Goal: Navigation & Orientation: Find specific page/section

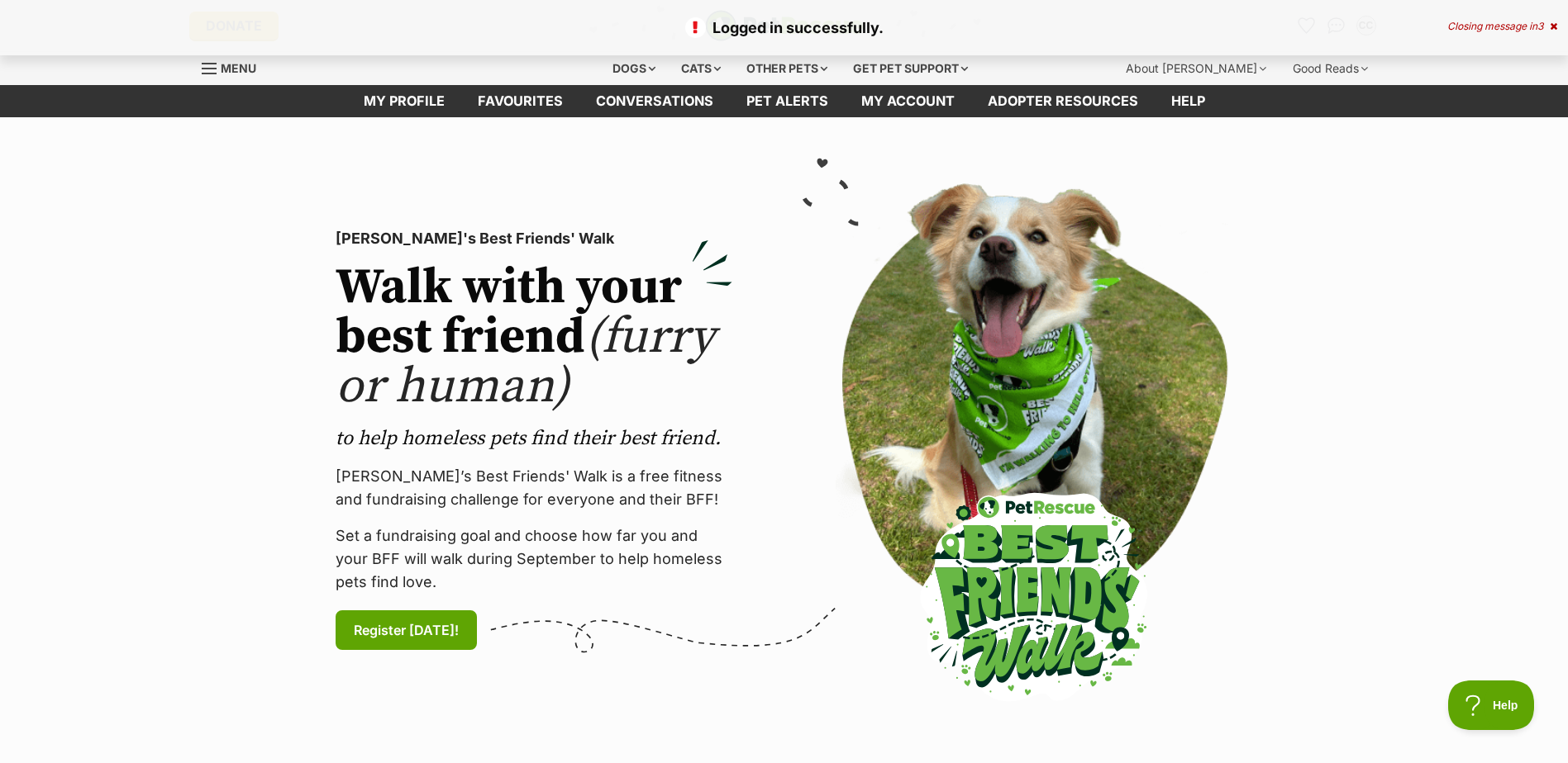
drag, startPoint x: 1481, startPoint y: 28, endPoint x: 1430, endPoint y: 42, distance: 52.9
click at [1482, 28] on div "Closing message in 3" at bounding box center [1502, 27] width 110 height 12
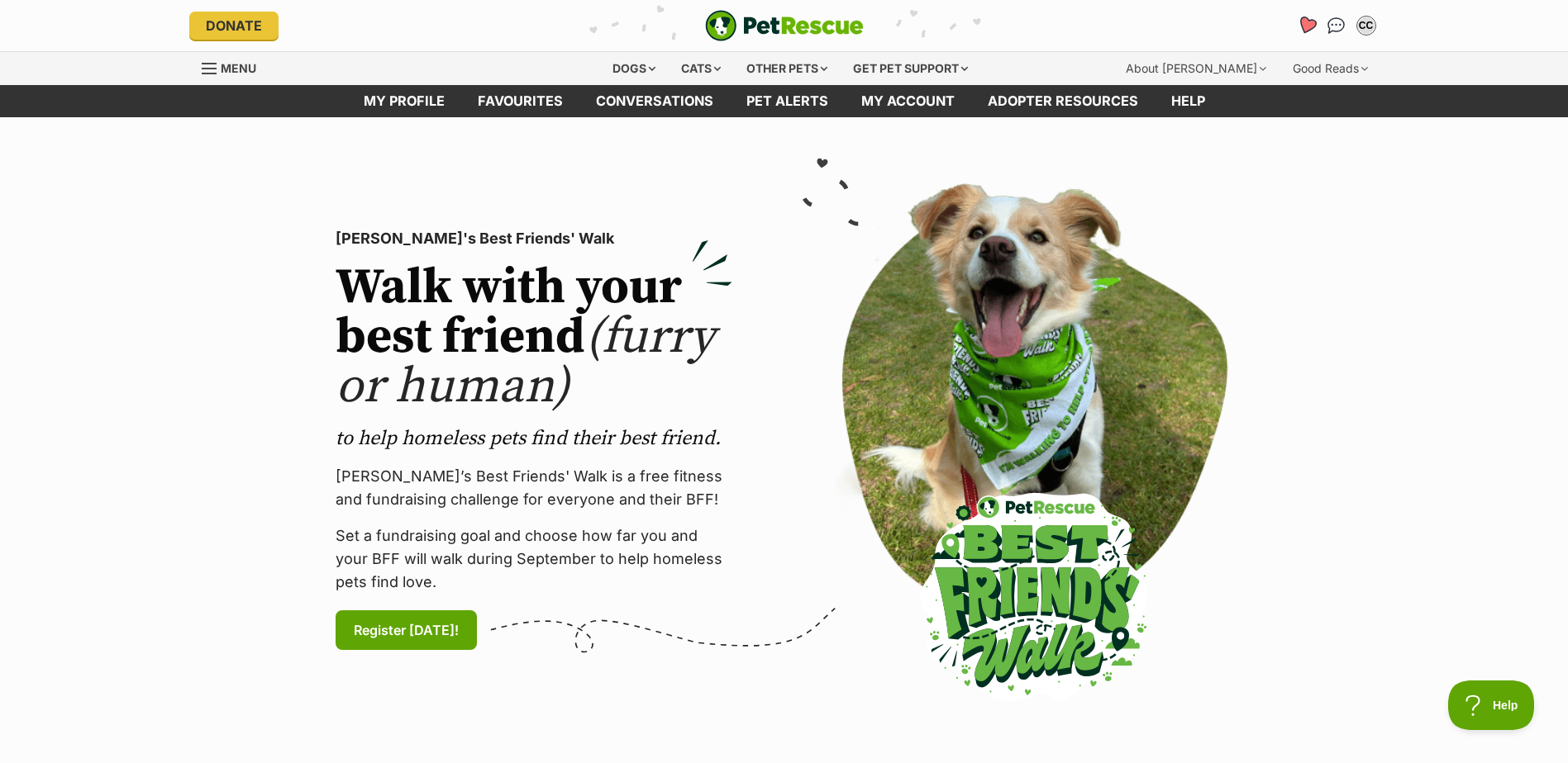
click at [1308, 24] on icon "Favourites" at bounding box center [1305, 25] width 20 height 19
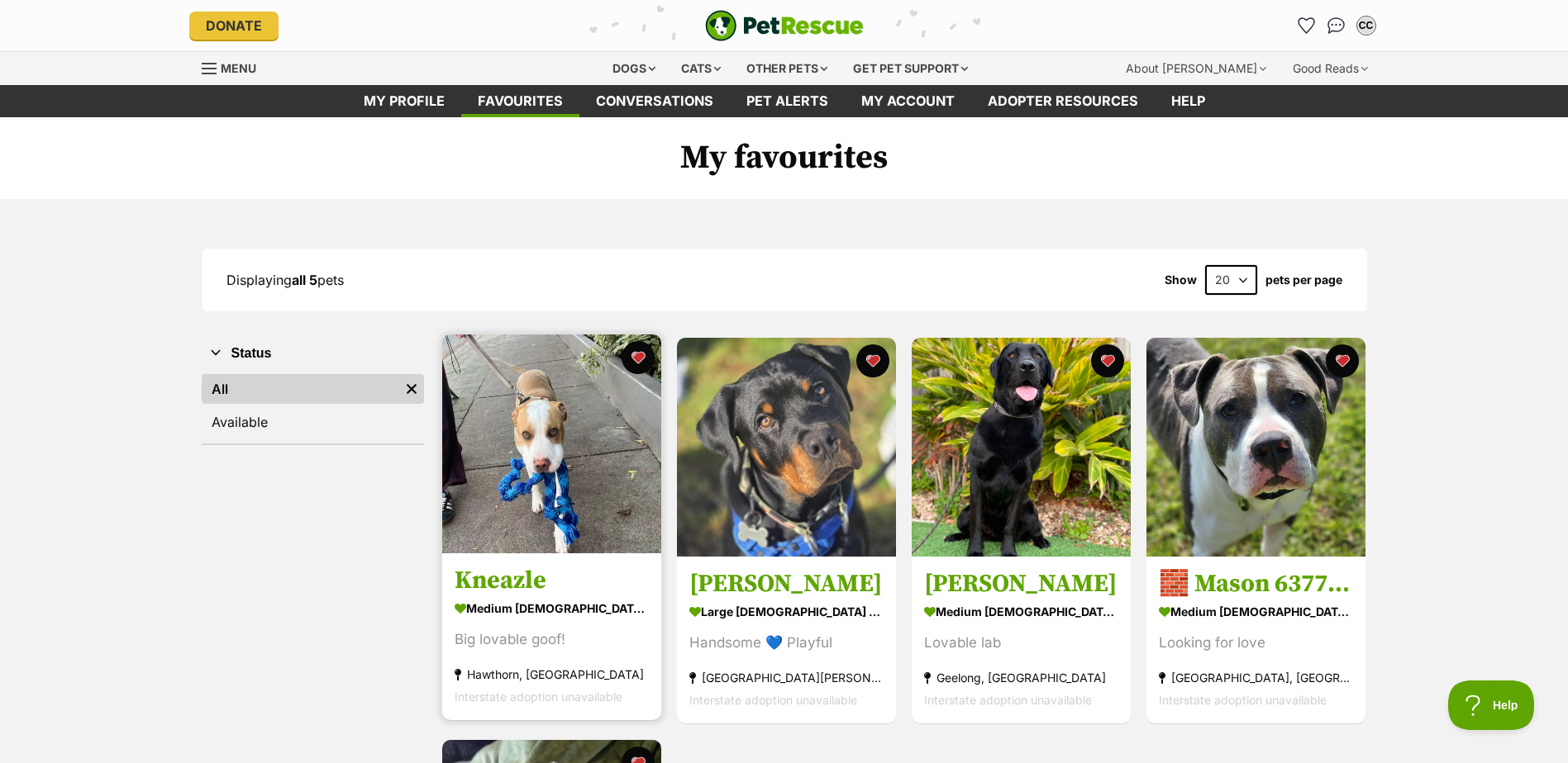
click at [540, 488] on img at bounding box center [552, 444] width 219 height 219
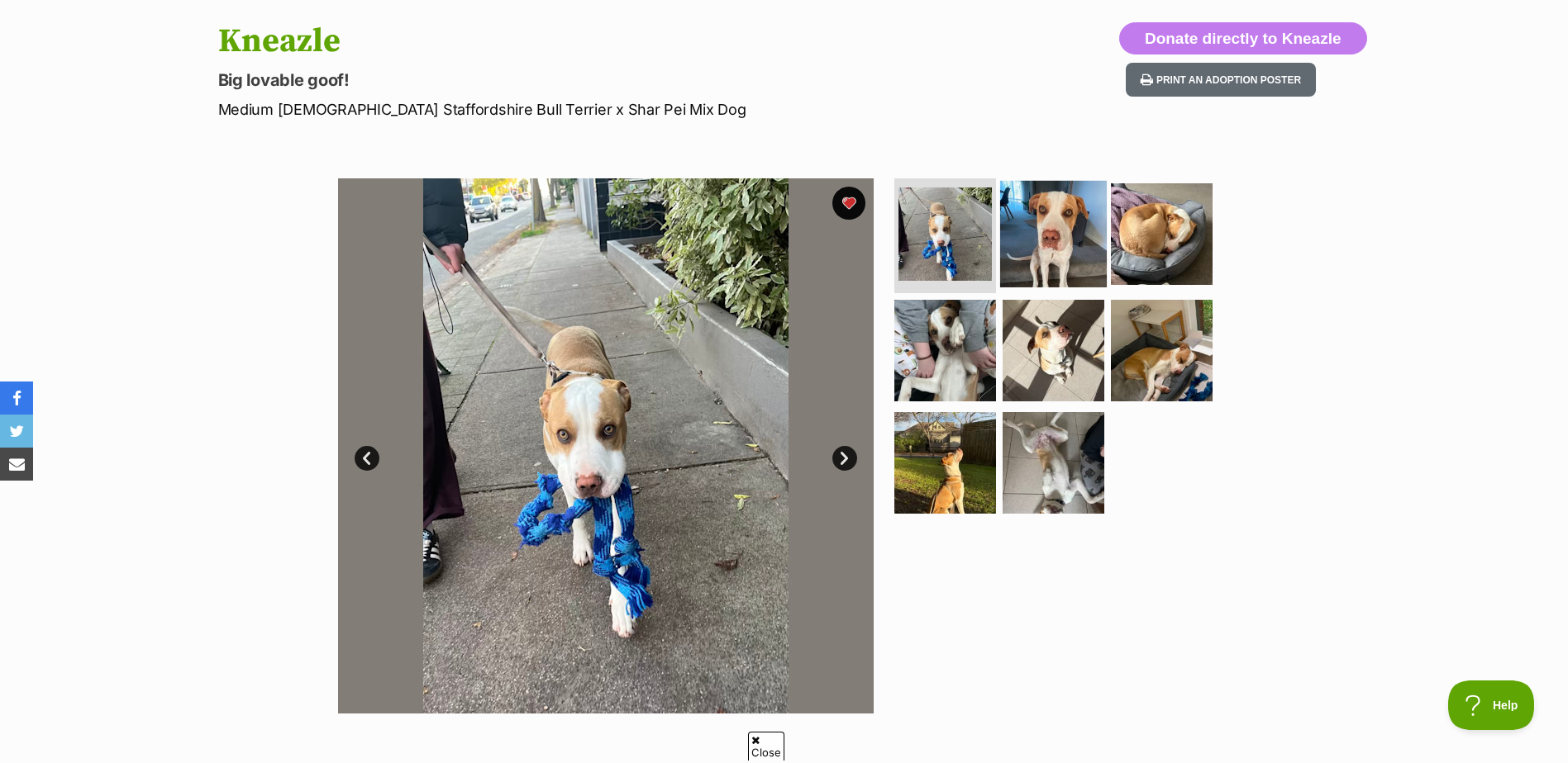
click at [1018, 216] on img at bounding box center [1053, 233] width 107 height 107
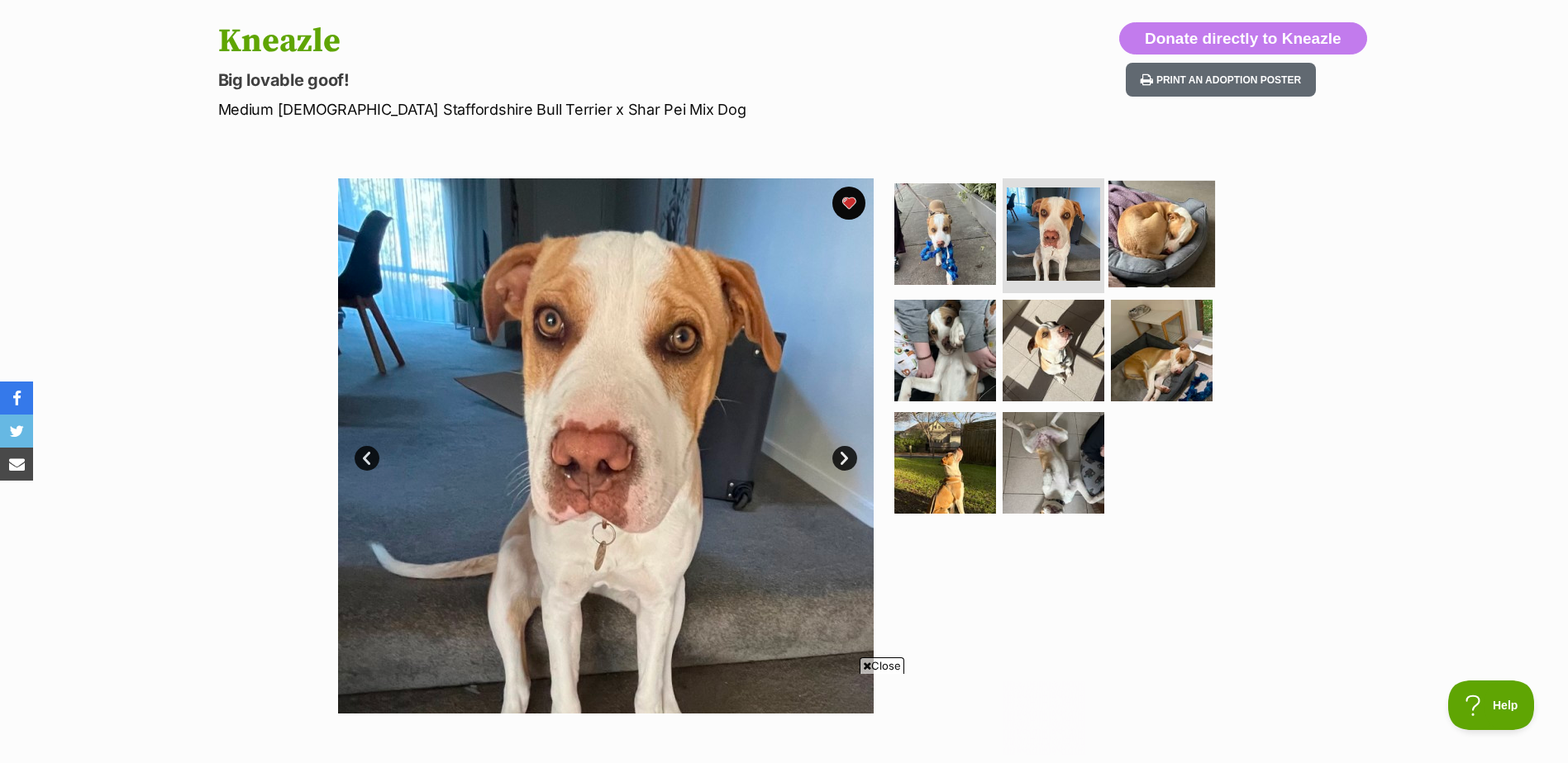
click at [1167, 222] on img at bounding box center [1161, 233] width 107 height 107
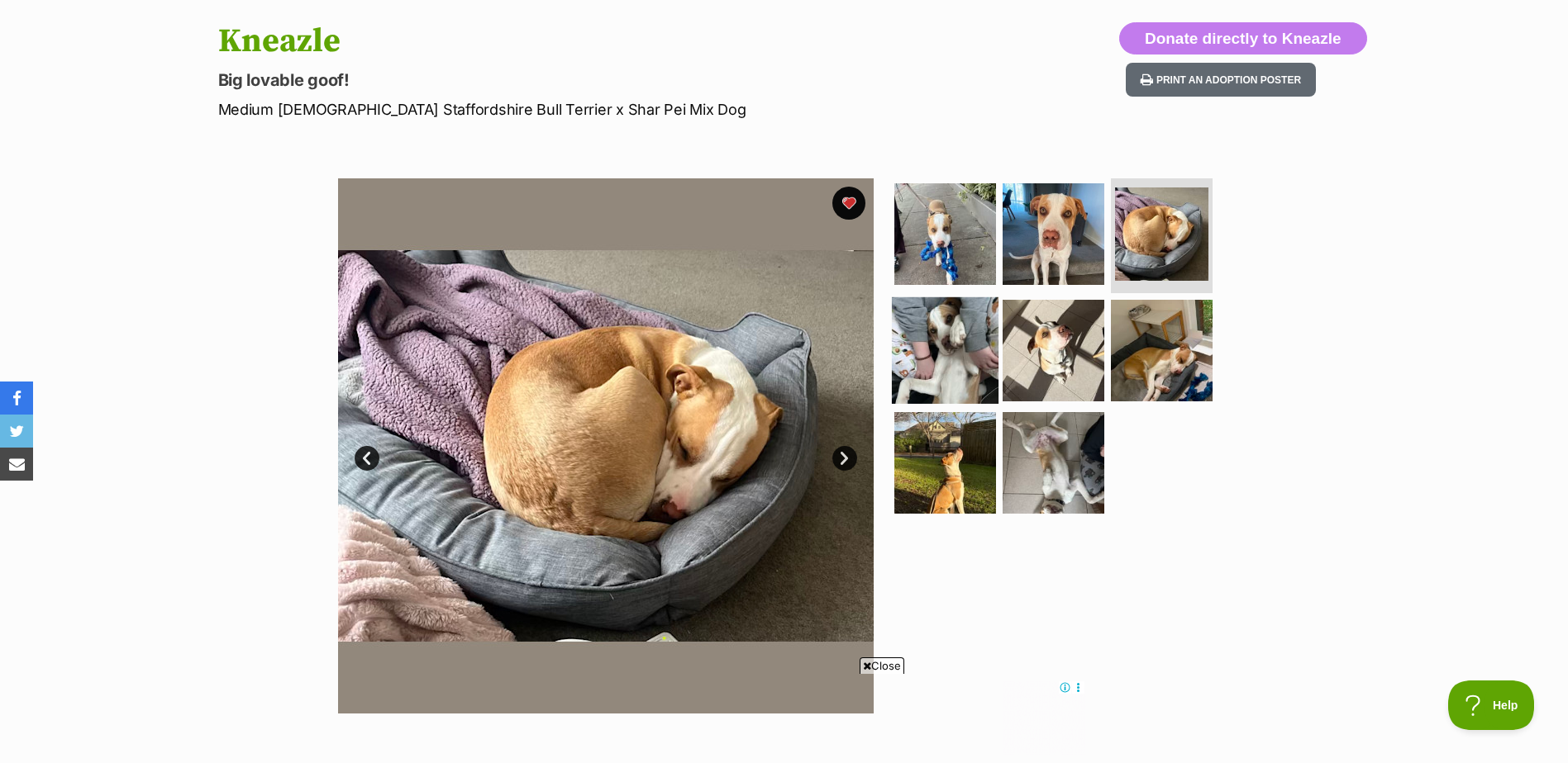
click at [935, 346] on img at bounding box center [945, 351] width 107 height 107
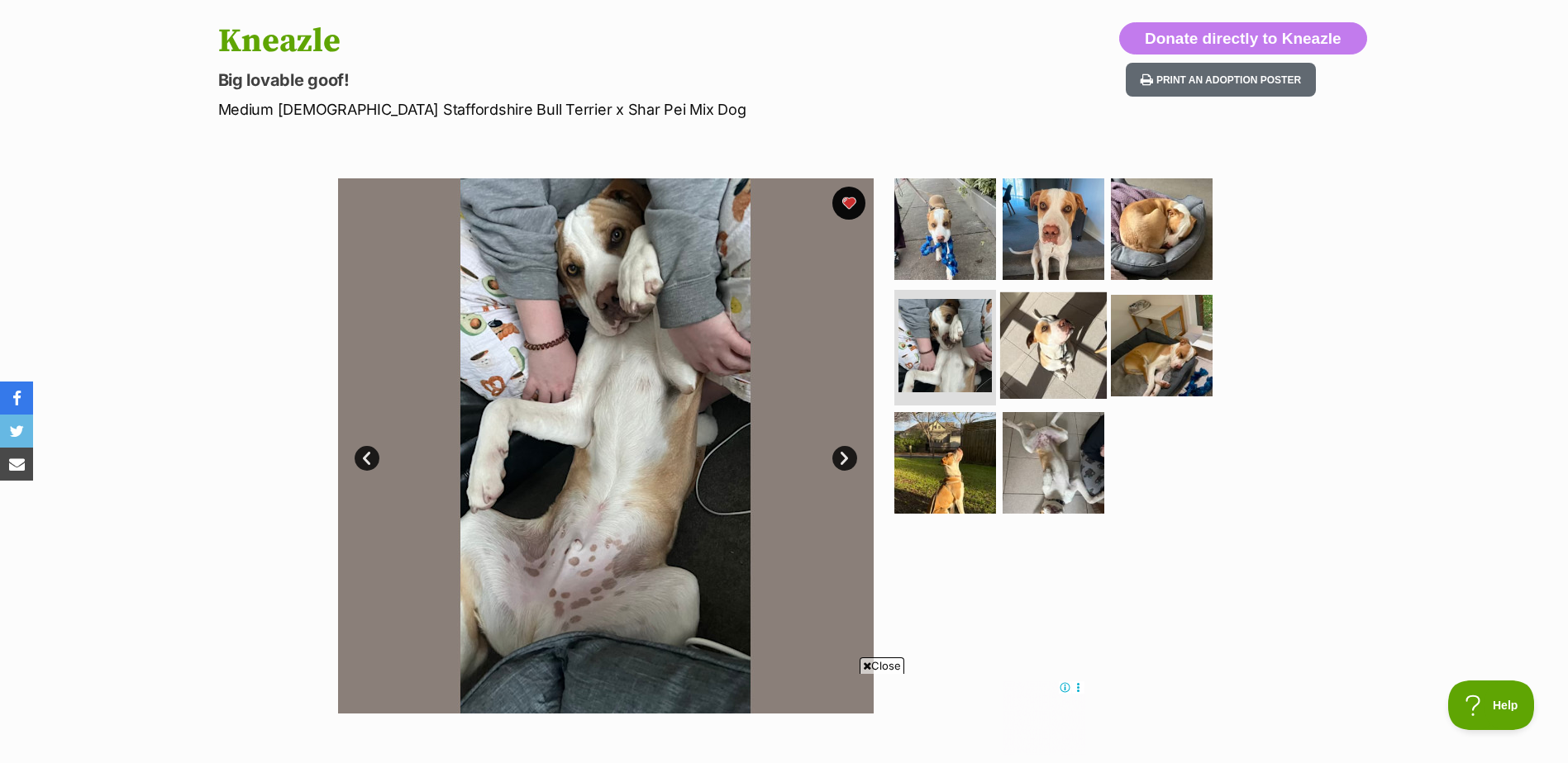
click at [1065, 340] on img at bounding box center [1053, 346] width 107 height 107
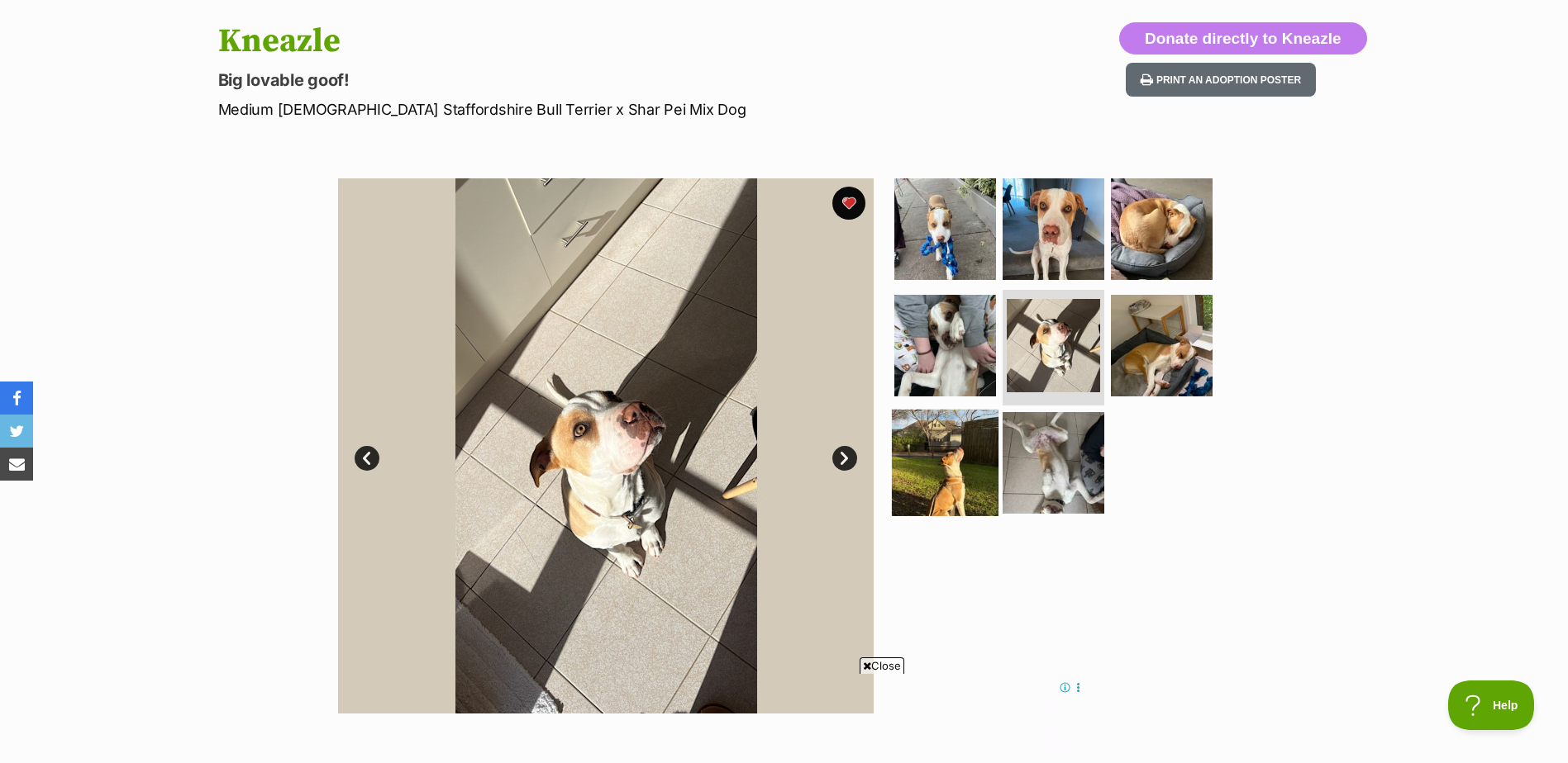
click at [930, 445] on img at bounding box center [945, 463] width 107 height 107
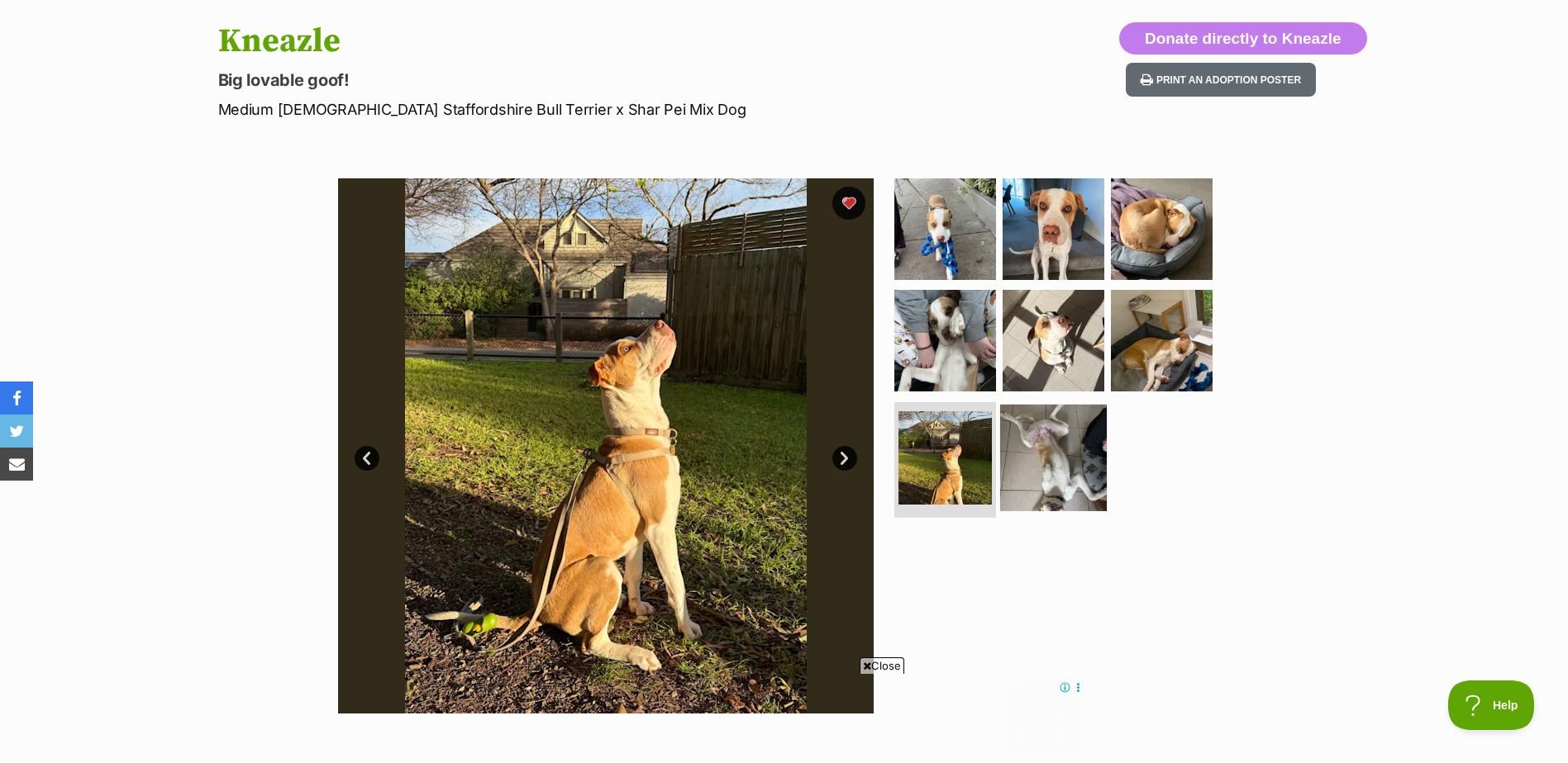
click at [1048, 440] on img at bounding box center [1053, 458] width 107 height 107
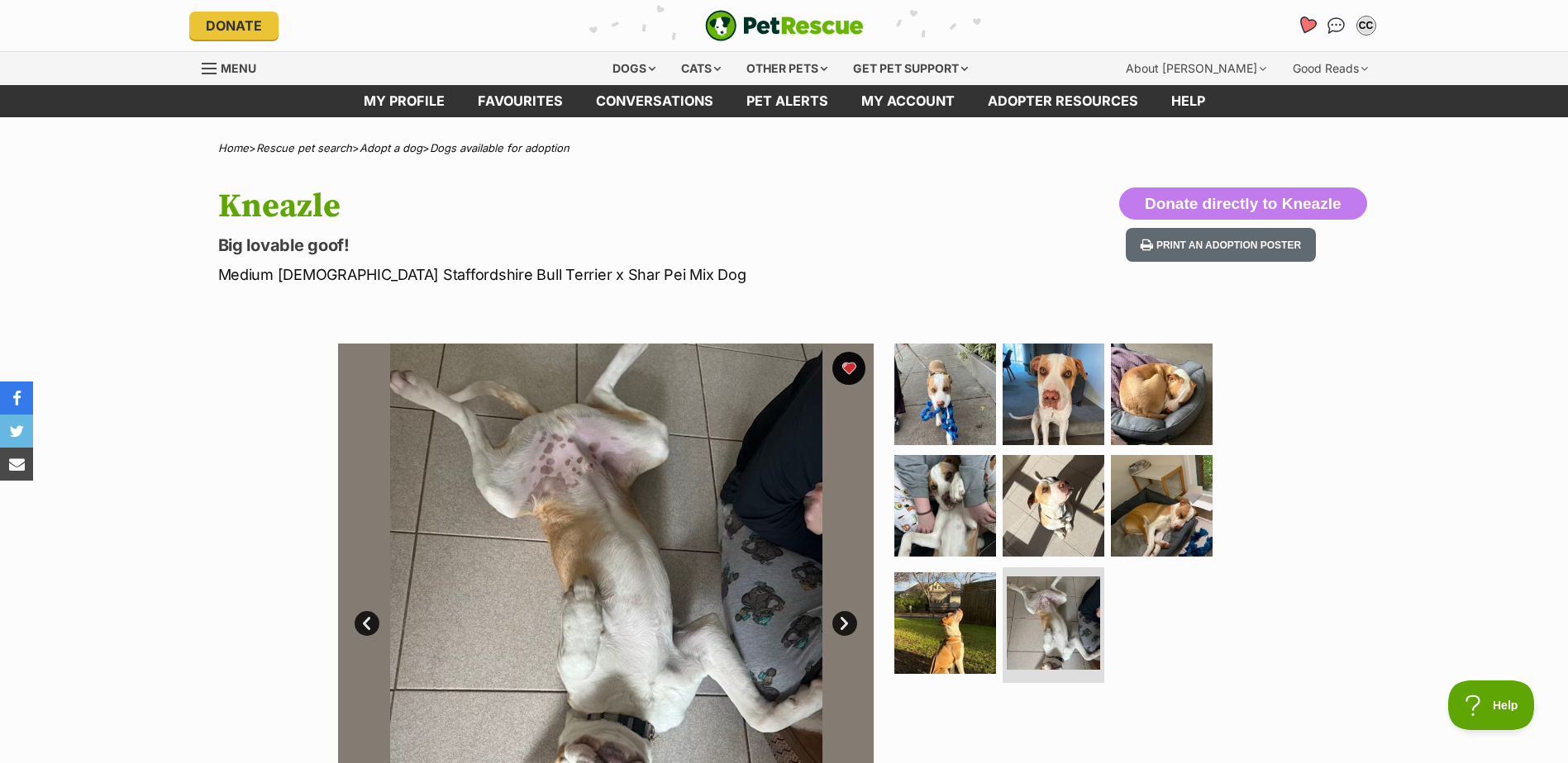
click at [1302, 22] on icon "Favourites" at bounding box center [1305, 25] width 20 height 19
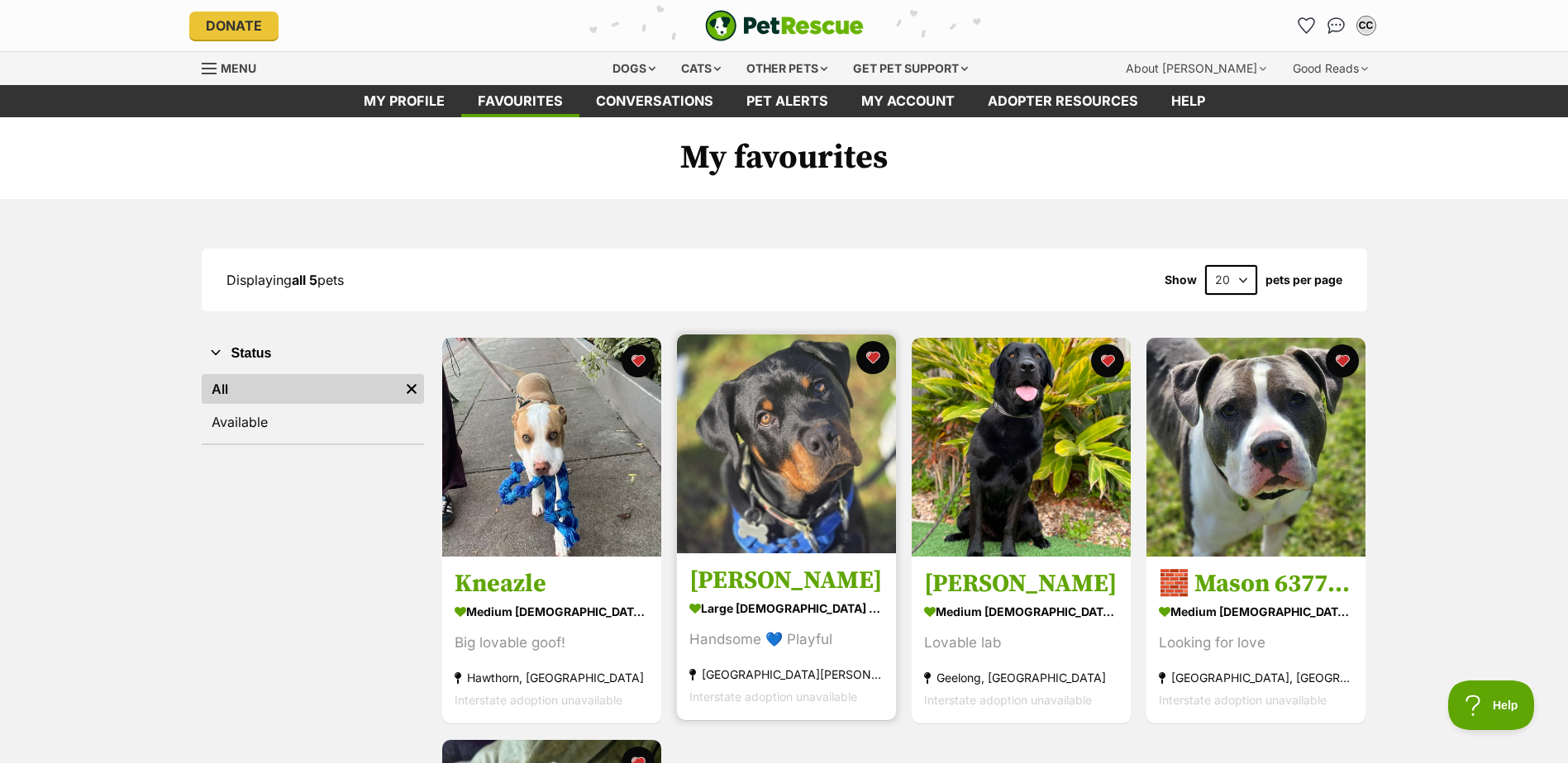
click at [755, 494] on img at bounding box center [787, 444] width 219 height 219
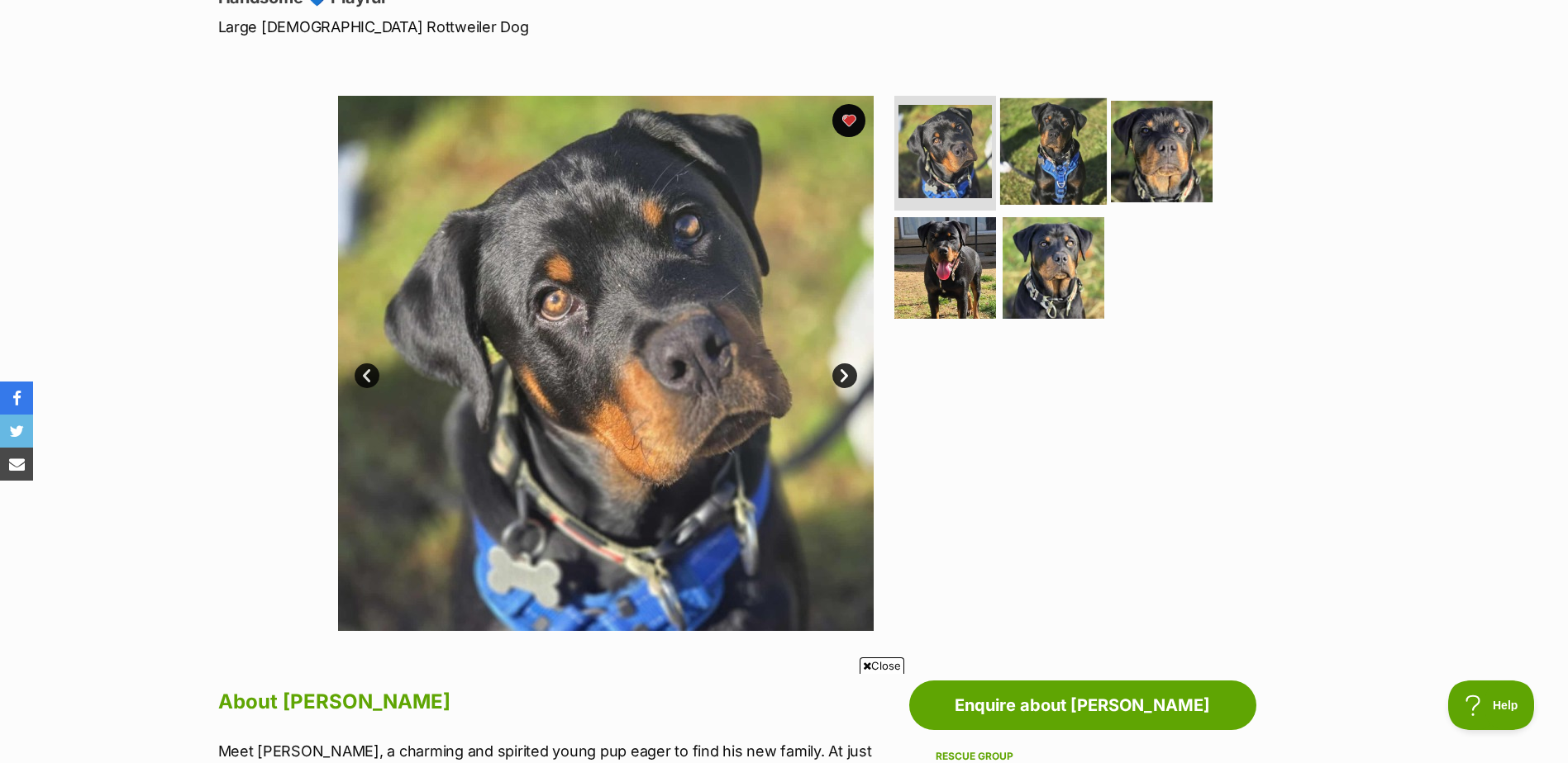
click at [1045, 143] on img at bounding box center [1053, 151] width 107 height 107
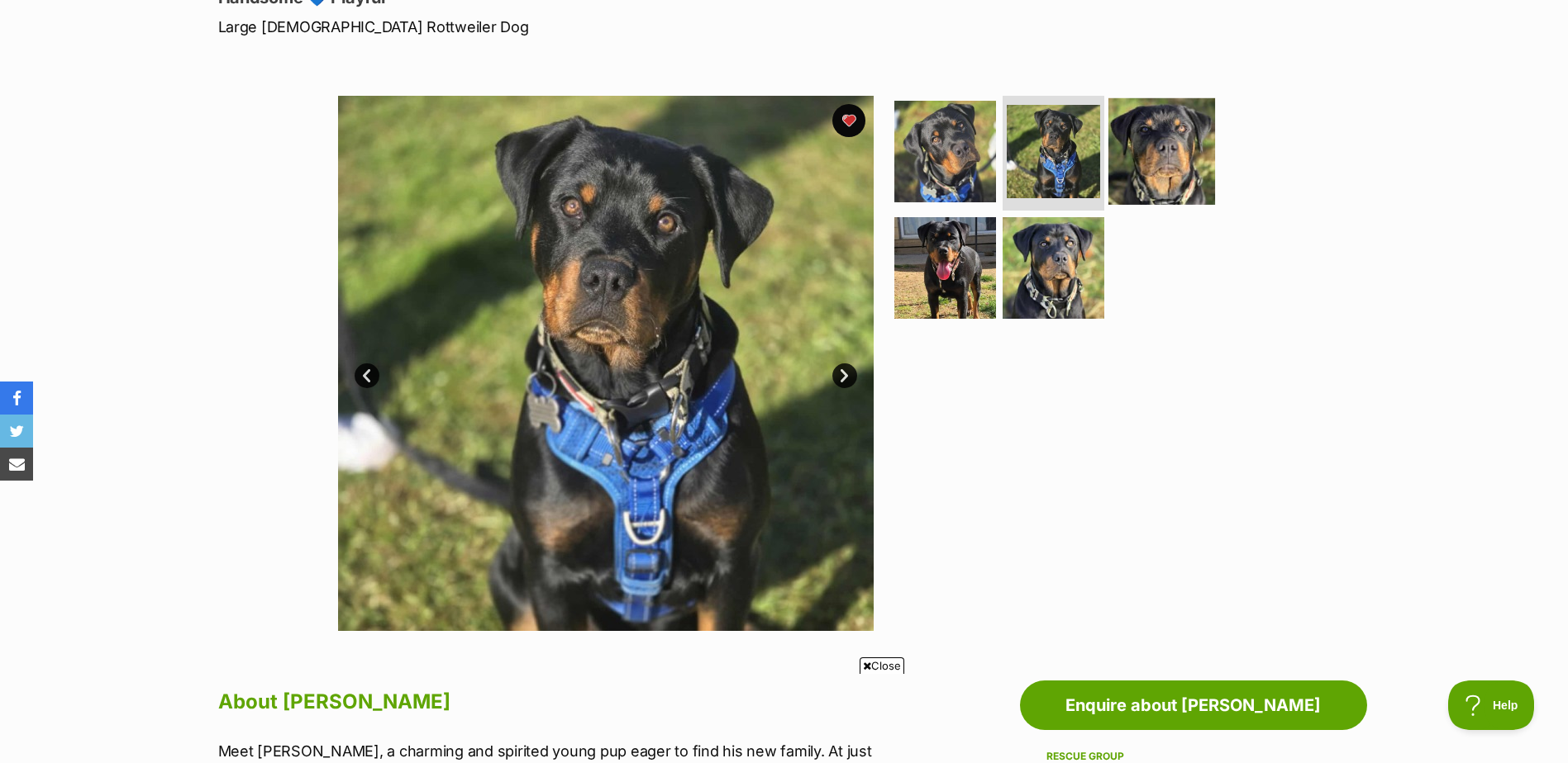
click at [1155, 145] on img at bounding box center [1161, 151] width 107 height 107
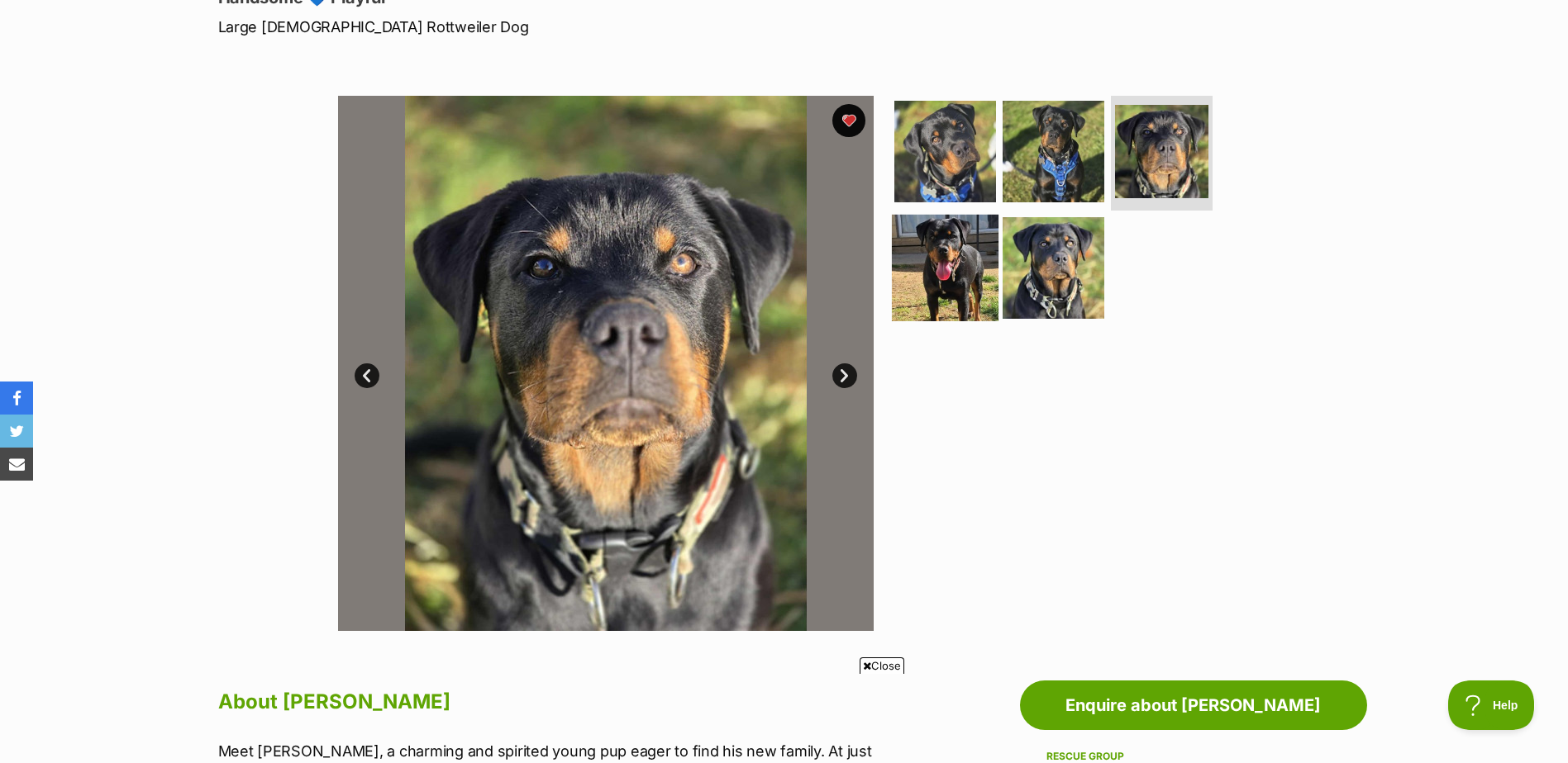
click at [971, 249] on img at bounding box center [945, 268] width 107 height 107
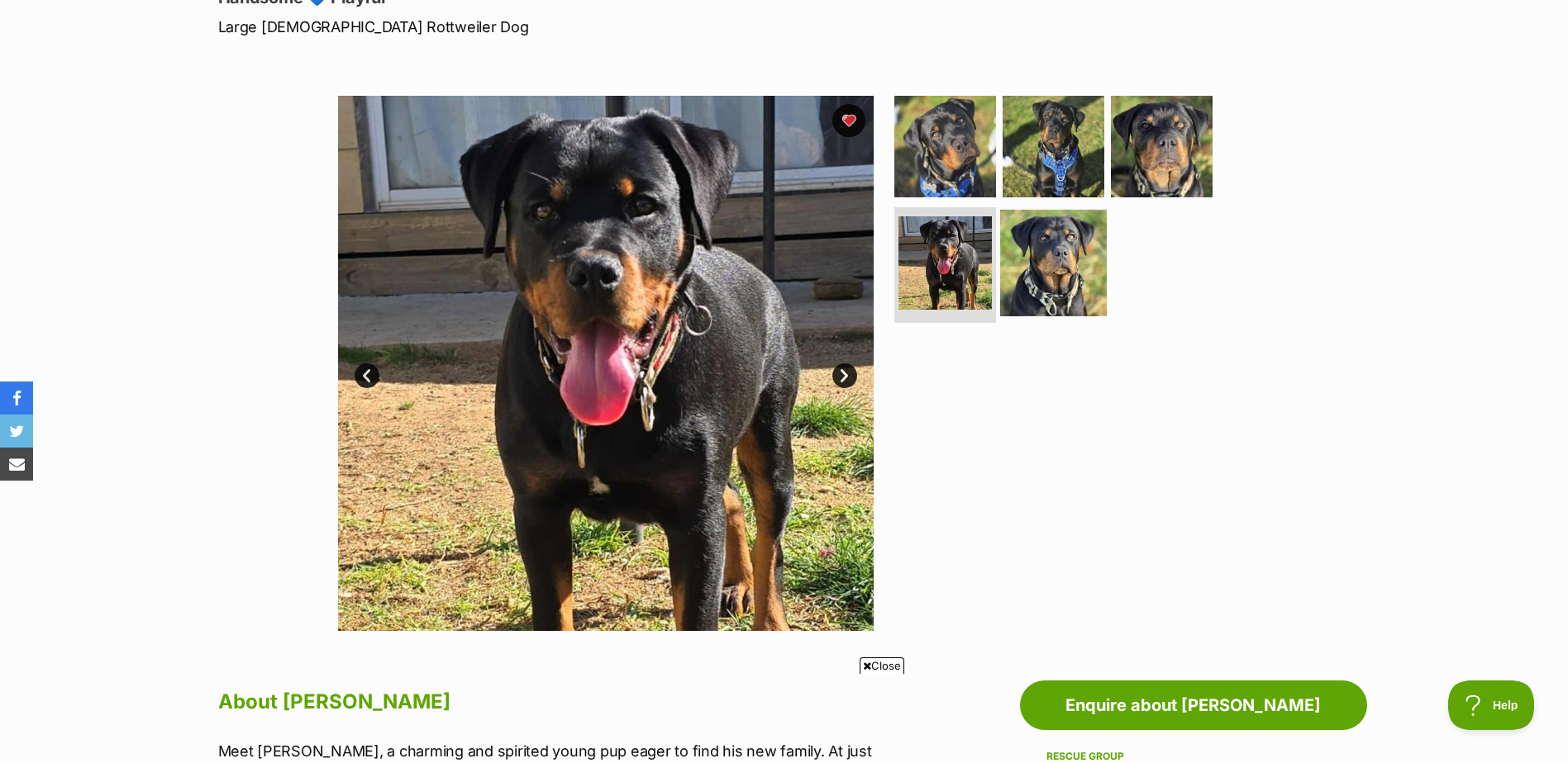
click at [1050, 269] on img at bounding box center [1053, 263] width 107 height 107
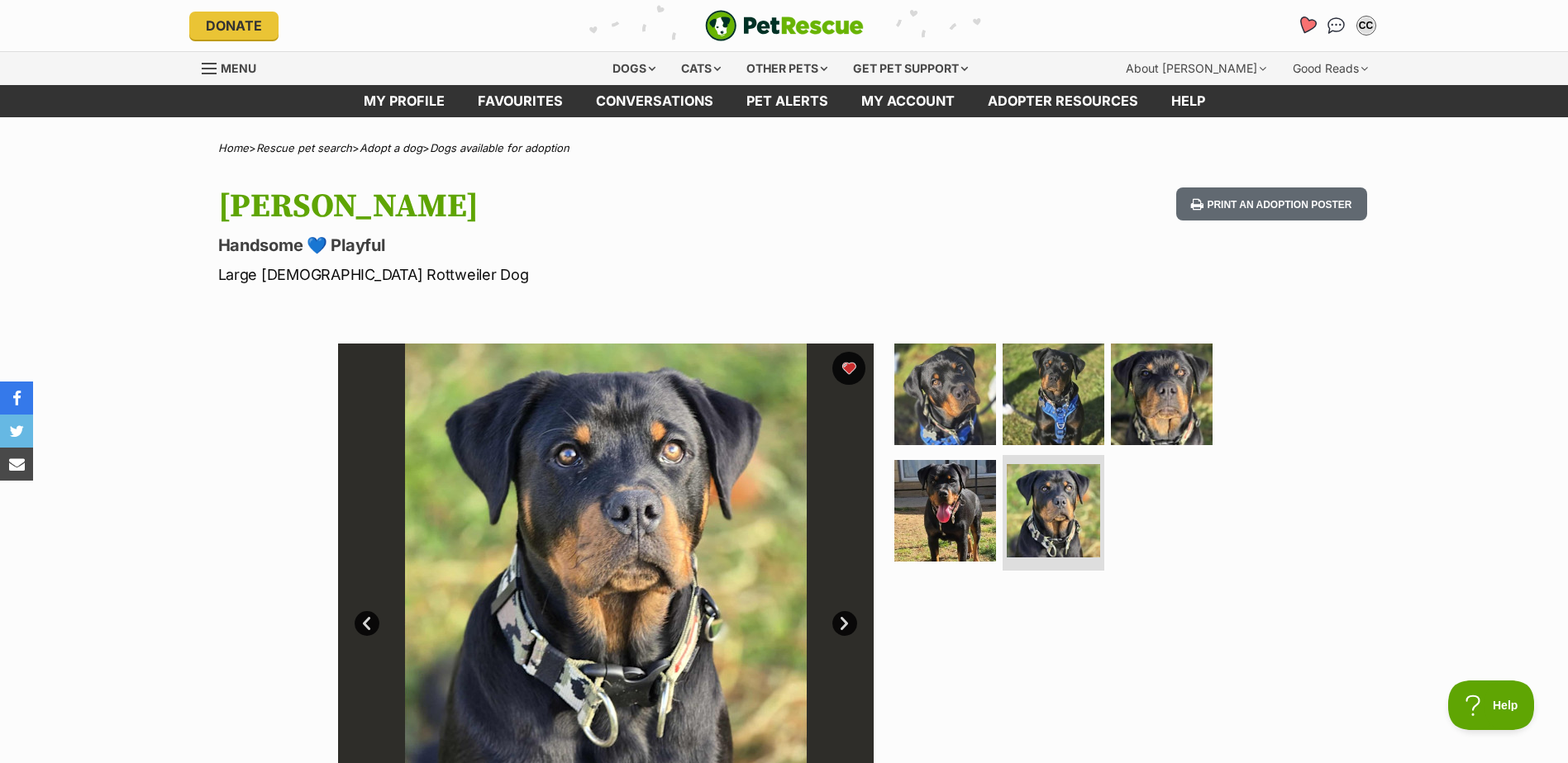
click at [1301, 28] on icon "Favourites" at bounding box center [1306, 25] width 22 height 21
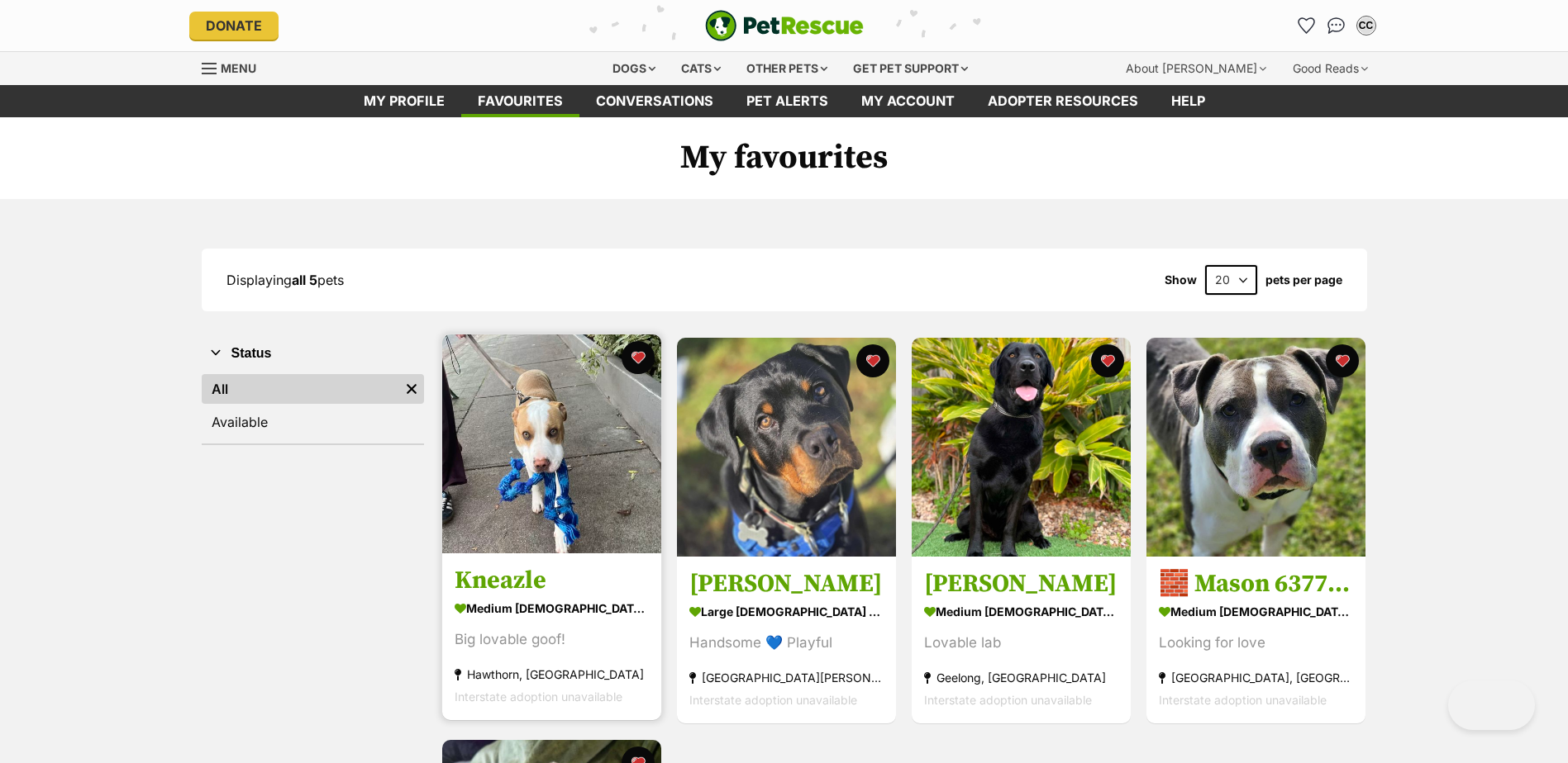
click at [541, 508] on img at bounding box center [552, 444] width 219 height 219
